Goal: Transaction & Acquisition: Purchase product/service

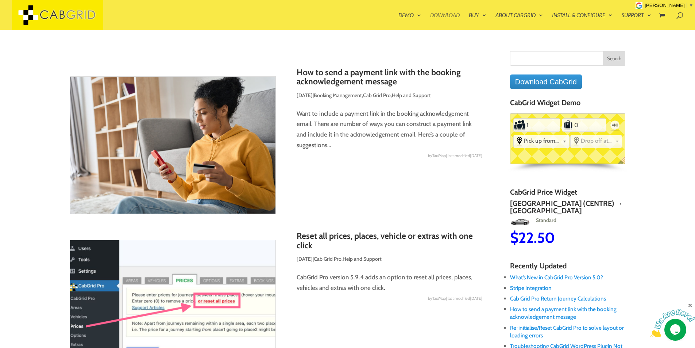
click at [452, 16] on link "Download" at bounding box center [445, 21] width 30 height 18
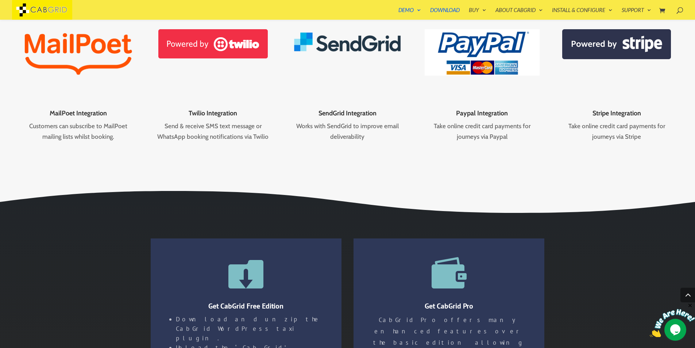
scroll to position [1309, 0]
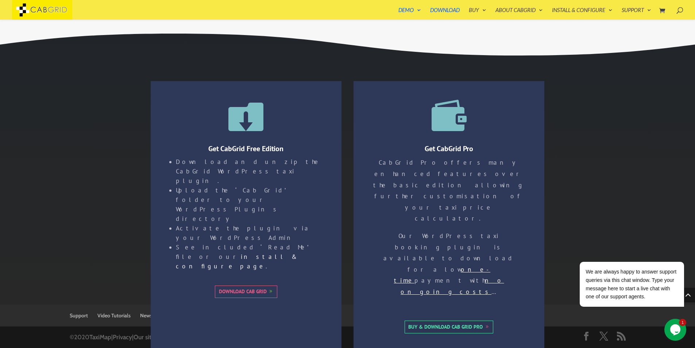
click at [460, 321] on link "Buy & Download Cab Grid Pro" at bounding box center [449, 327] width 89 height 12
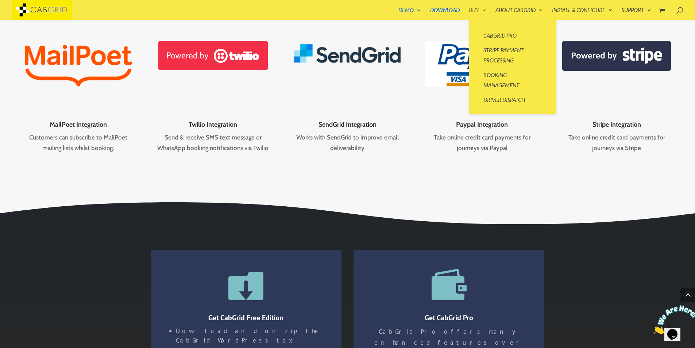
scroll to position [1309, 0]
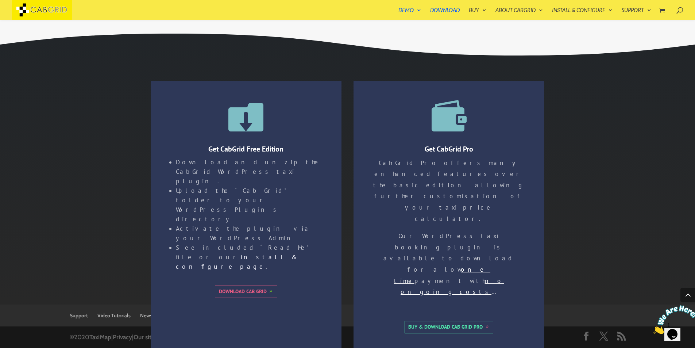
click at [269, 160] on li "Download and unzip the CabGrid WordPress taxi plugin." at bounding box center [249, 171] width 147 height 28
click at [269, 159] on li "Download and unzip the CabGrid WordPress taxi plugin." at bounding box center [249, 171] width 147 height 28
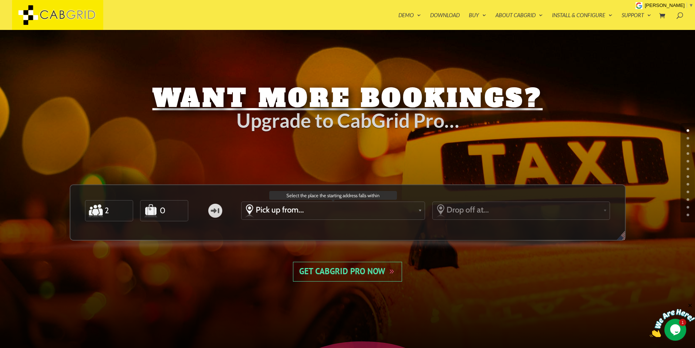
click at [296, 217] on link "Pick up from..." at bounding box center [333, 210] width 183 height 16
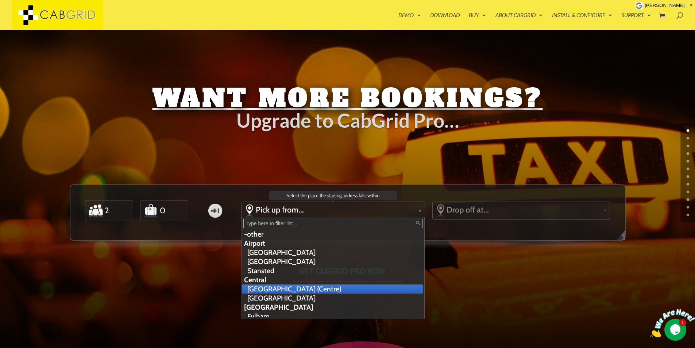
drag, startPoint x: 293, startPoint y: 286, endPoint x: 295, endPoint y: 281, distance: 4.5
click at [295, 283] on ul "-other Airport Gatwick Airport Heathrow Airport Stansted Central London (Centre…" at bounding box center [332, 274] width 181 height 88
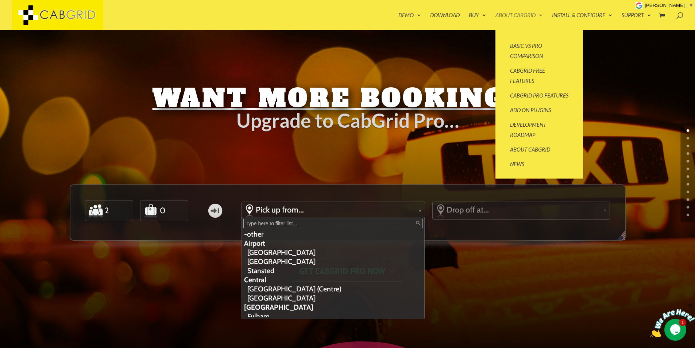
drag, startPoint x: 530, startPoint y: 10, endPoint x: 526, endPoint y: 17, distance: 7.3
click at [529, 11] on div at bounding box center [358, 15] width 695 height 30
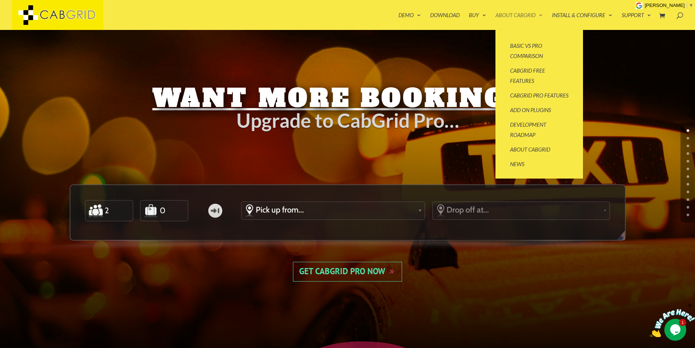
click at [526, 17] on link "About CabGrid" at bounding box center [519, 21] width 47 height 18
